Goal: Find specific page/section: Find specific page/section

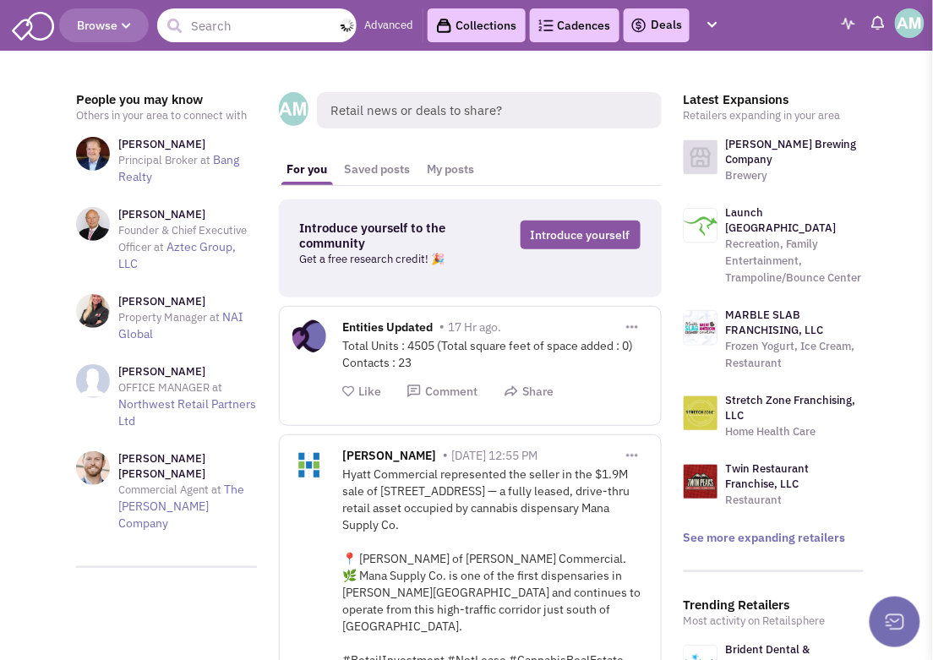
click at [197, 35] on input "text" at bounding box center [256, 25] width 199 height 34
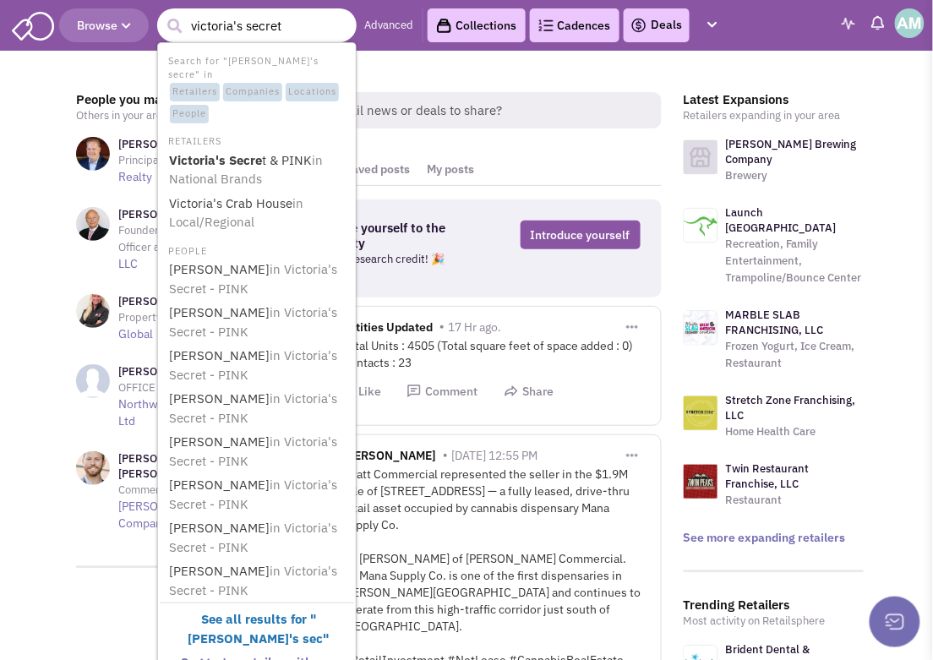
type input "victoria's secret"
click at [162, 14] on button "submit" at bounding box center [174, 26] width 25 height 25
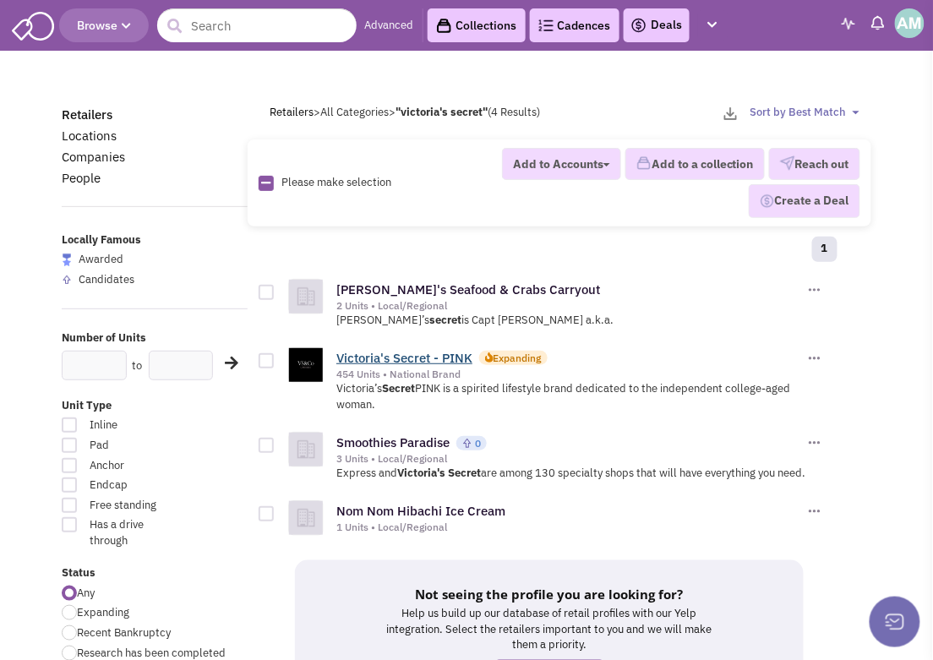
click at [416, 360] on link "Victoria's Secret - PINK" at bounding box center [404, 358] width 136 height 16
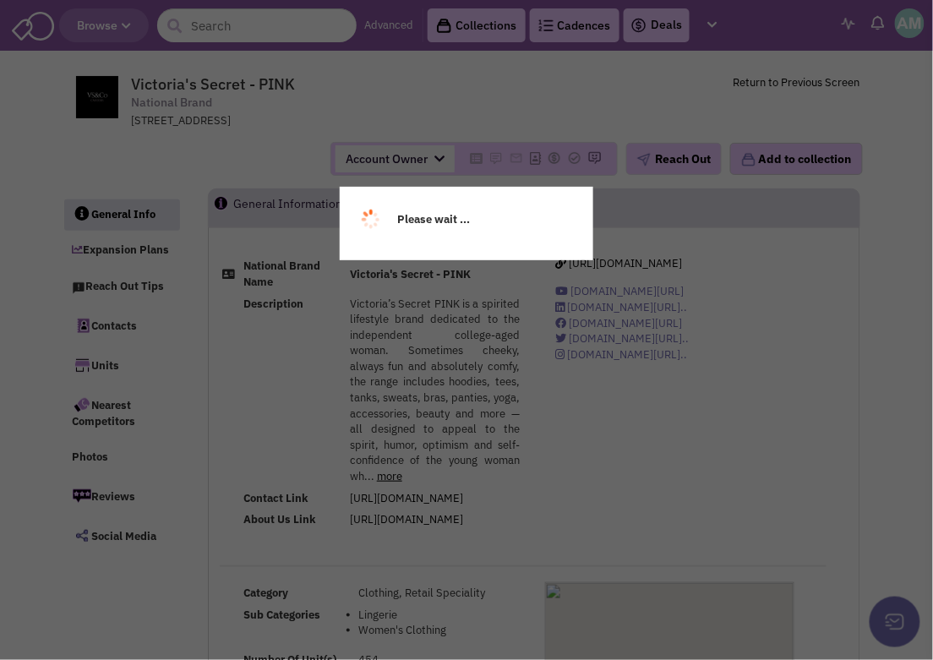
select select
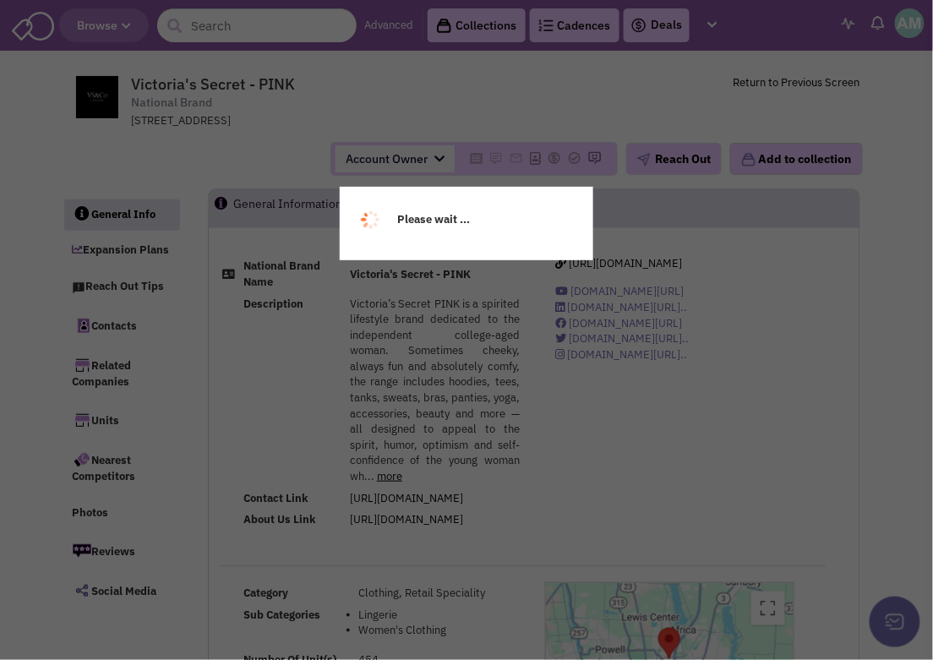
select select
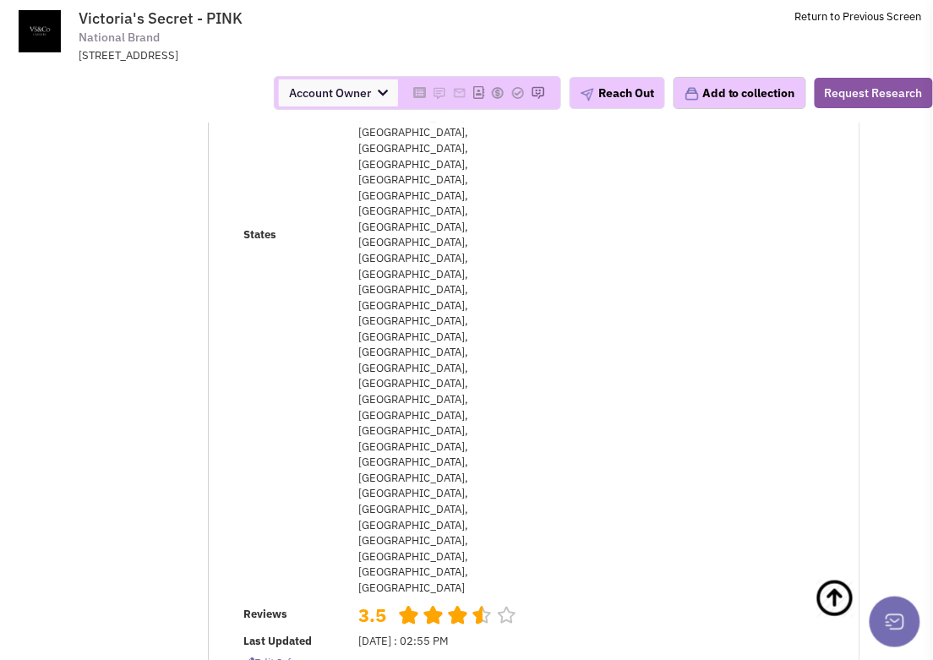
scroll to position [608, 0]
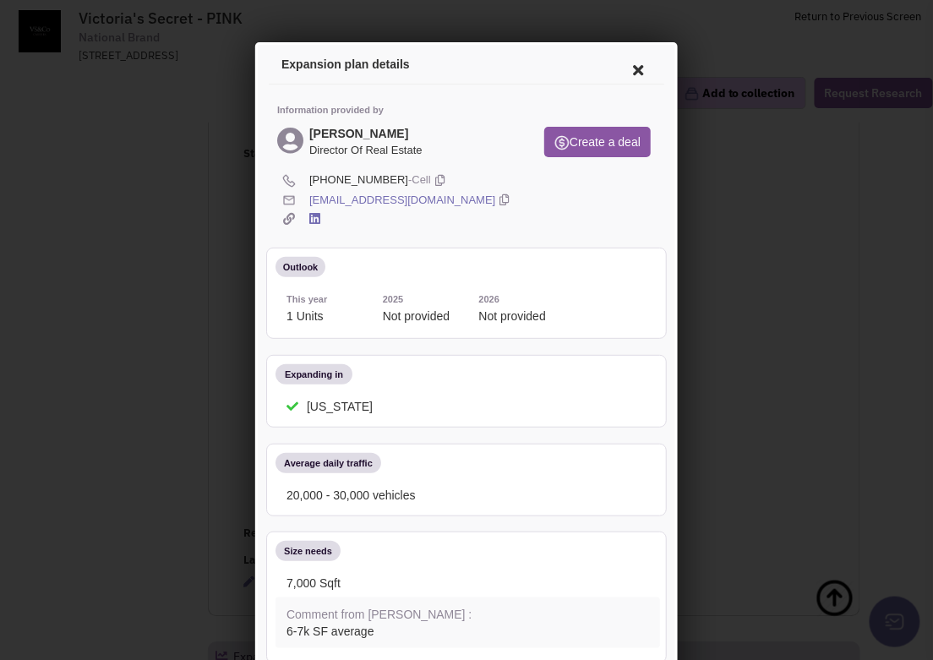
scroll to position [676, 0]
